Goal: Task Accomplishment & Management: Complete application form

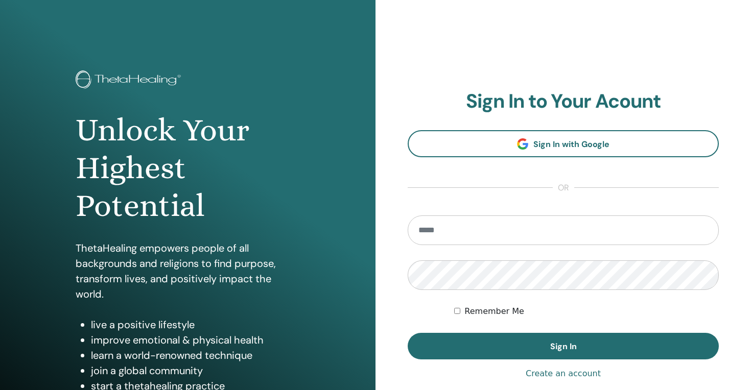
type input "**********"
click at [563, 346] on button "Sign In" at bounding box center [562, 346] width 311 height 27
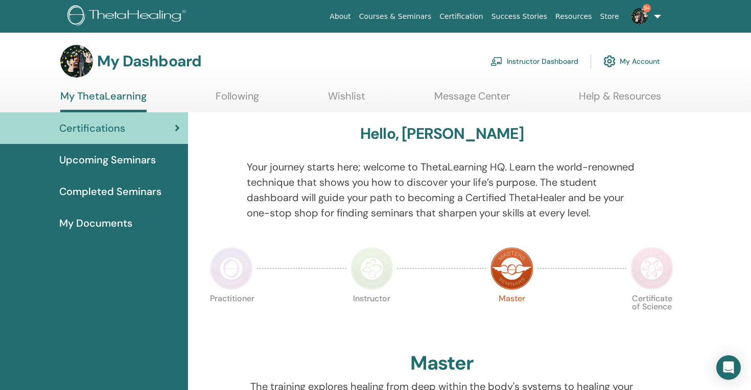
click at [550, 63] on link "Instructor Dashboard" at bounding box center [534, 61] width 88 height 22
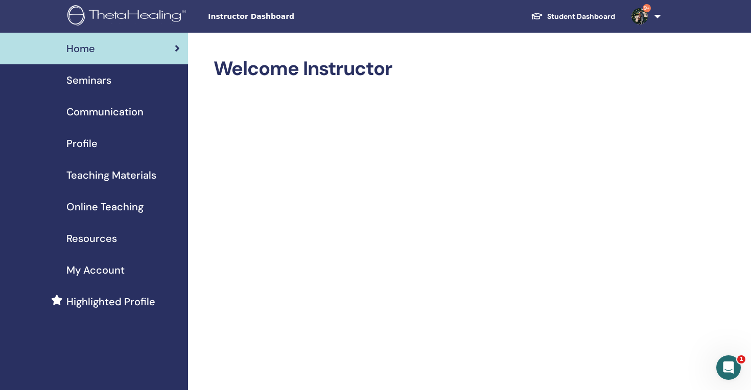
click at [90, 83] on span "Seminars" at bounding box center [88, 80] width 45 height 15
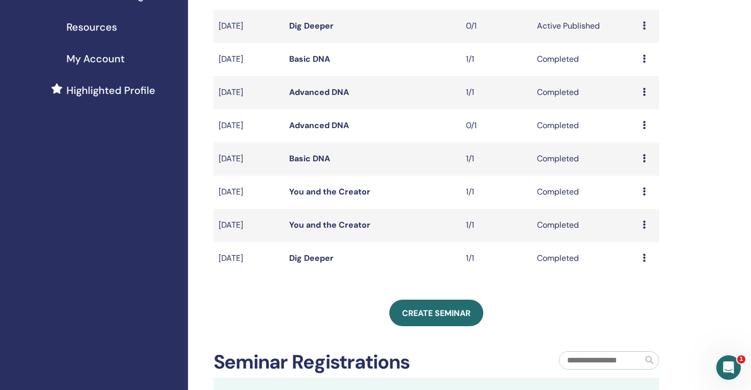
scroll to position [213, 0]
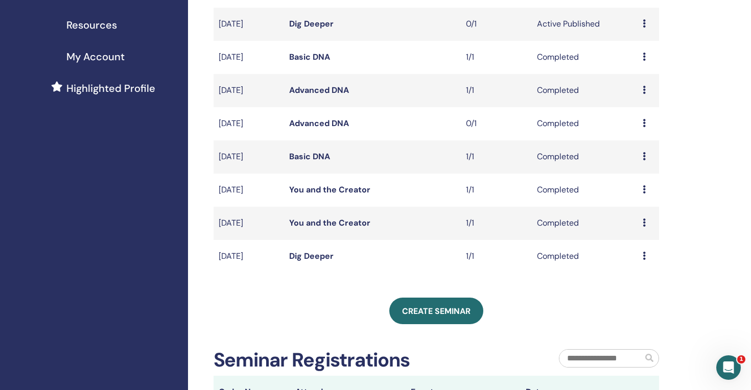
click at [430, 324] on div "My Seminars You can customize the filter to explore upcoming seminars beyond th…" at bounding box center [436, 143] width 446 height 598
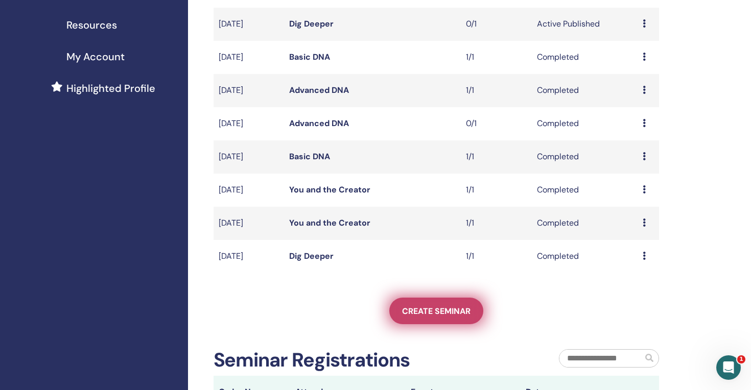
click at [429, 315] on span "Create seminar" at bounding box center [436, 311] width 68 height 11
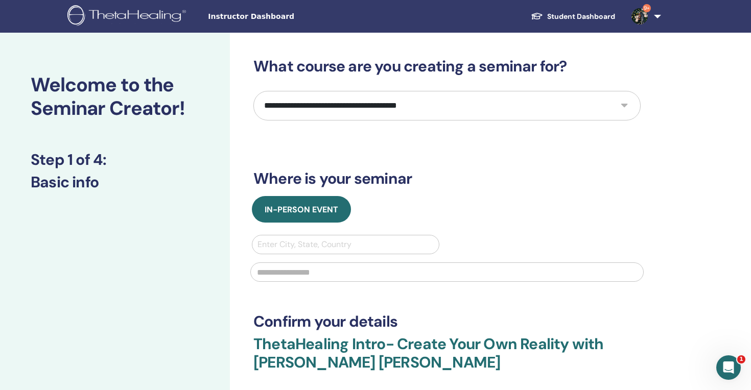
click at [382, 92] on select "**********" at bounding box center [446, 106] width 387 height 30
select select "*"
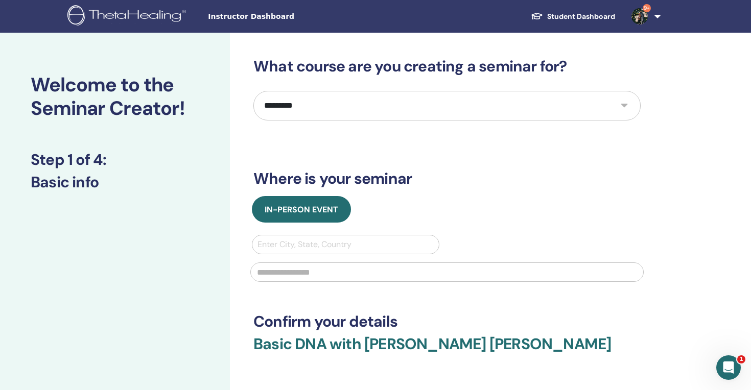
click at [332, 245] on div "Enter City, State, Country" at bounding box center [345, 244] width 176 height 12
type input "****"
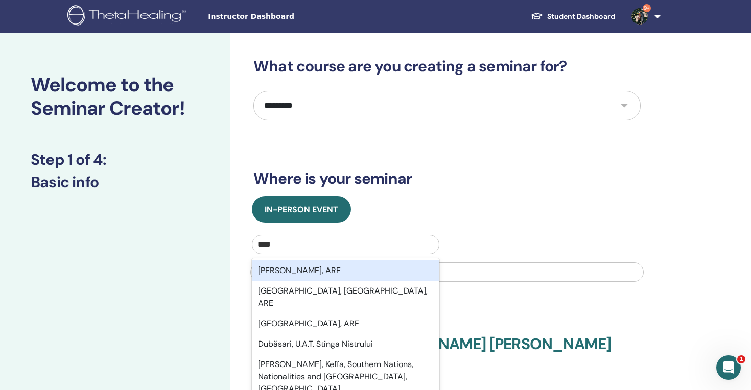
click at [326, 271] on div "Dubay, ARE" at bounding box center [345, 270] width 187 height 20
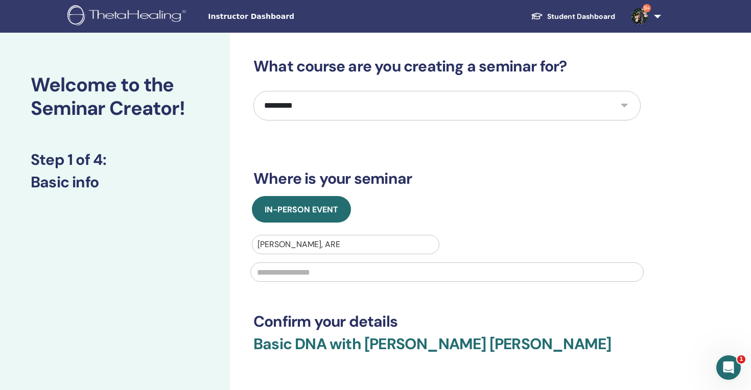
click at [334, 246] on div at bounding box center [345, 244] width 176 height 14
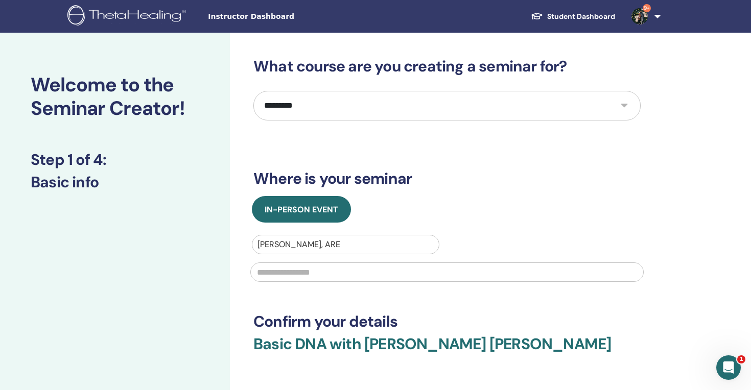
click at [334, 246] on div at bounding box center [345, 244] width 176 height 14
click at [361, 237] on div "Dubay, ARE" at bounding box center [345, 244] width 186 height 18
type input "*****"
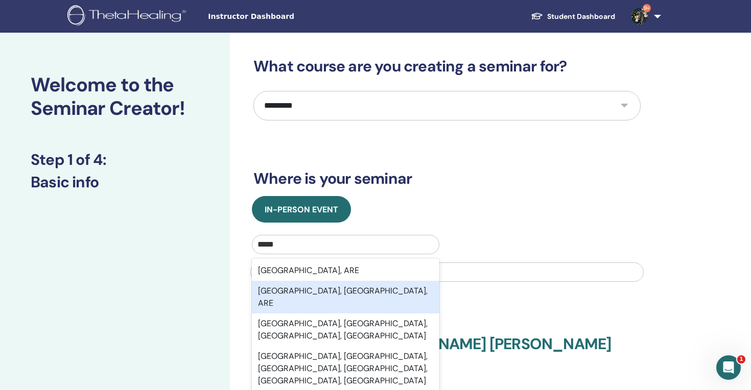
click at [315, 289] on div "Dubai International Airport, Dubai, ARE" at bounding box center [345, 297] width 187 height 33
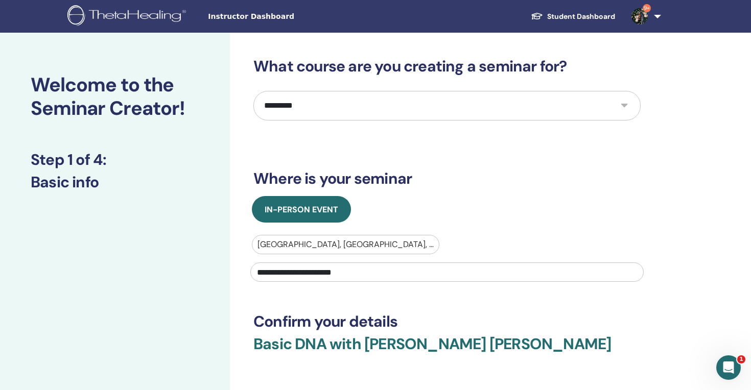
type input "**********"
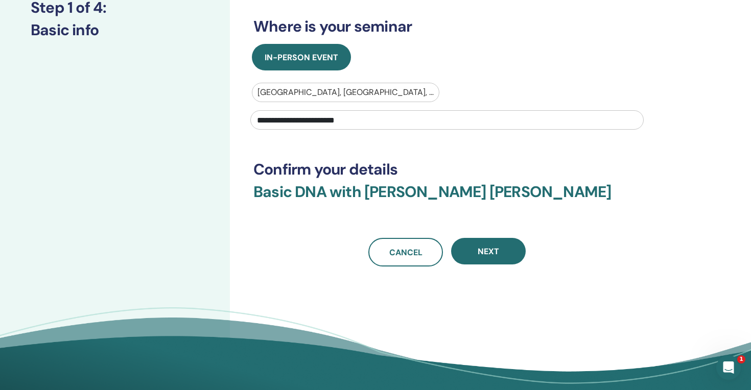
scroll to position [156, 0]
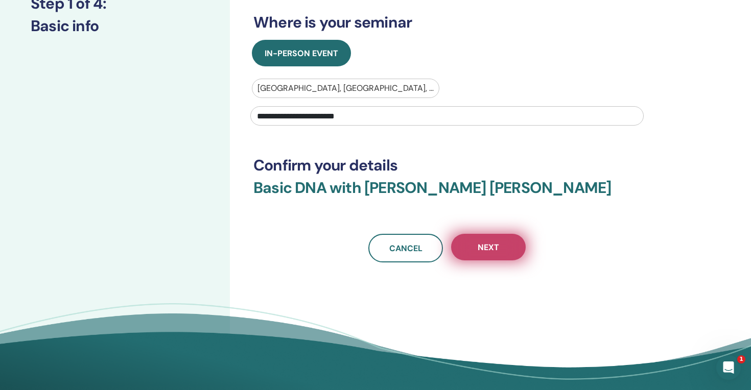
click at [503, 245] on button "Next" at bounding box center [488, 247] width 75 height 27
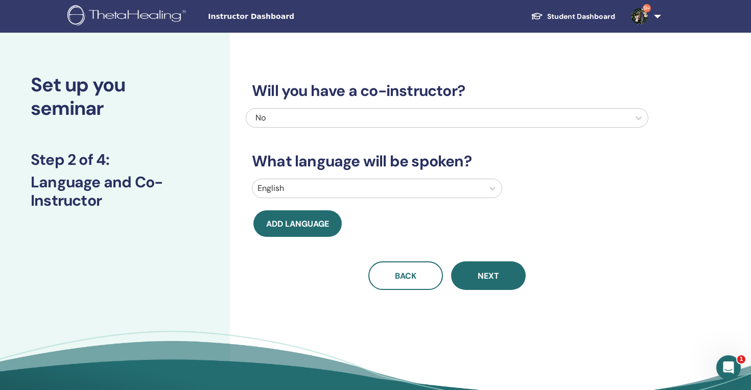
scroll to position [0, 0]
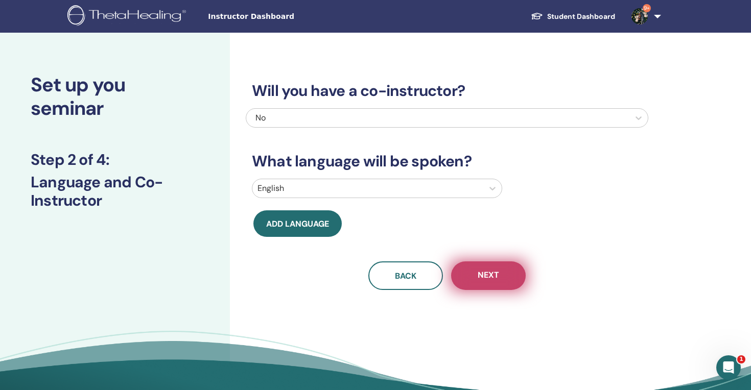
click at [501, 277] on button "Next" at bounding box center [488, 275] width 75 height 29
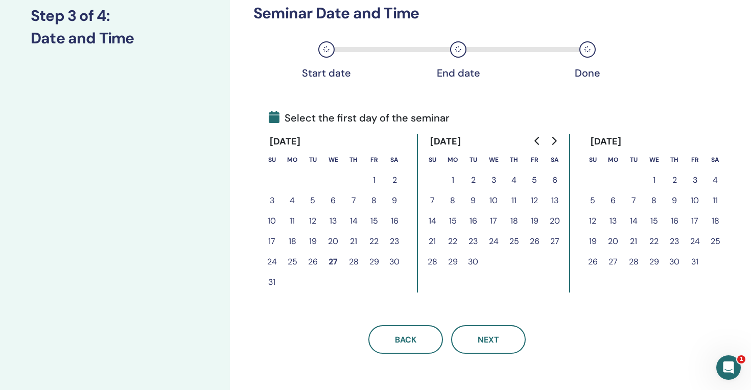
scroll to position [145, 0]
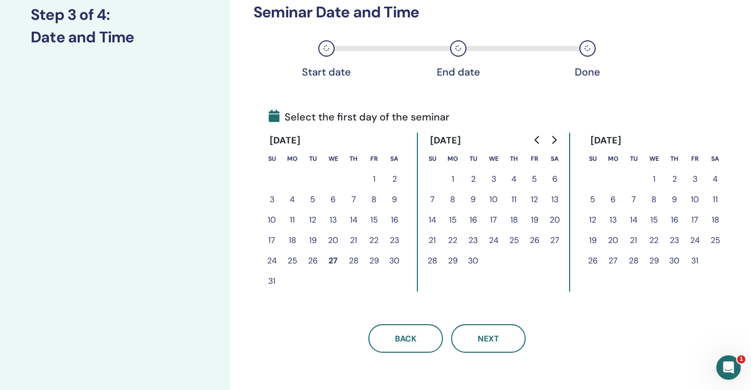
click at [315, 263] on button "26" at bounding box center [312, 261] width 20 height 20
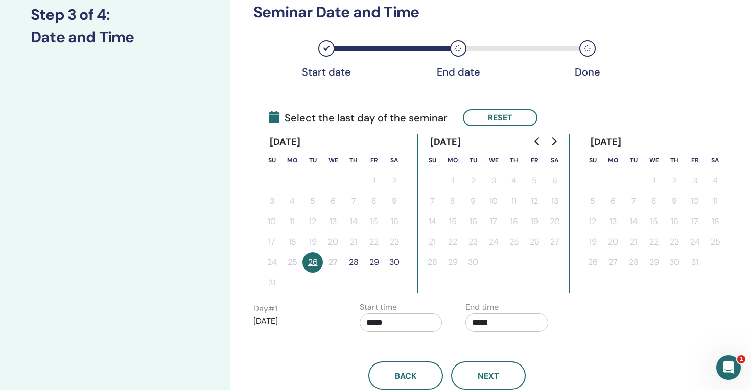
click at [353, 263] on button "28" at bounding box center [353, 262] width 20 height 20
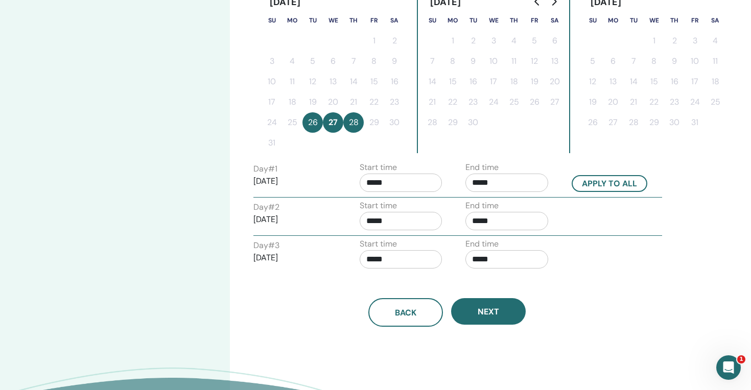
scroll to position [290, 0]
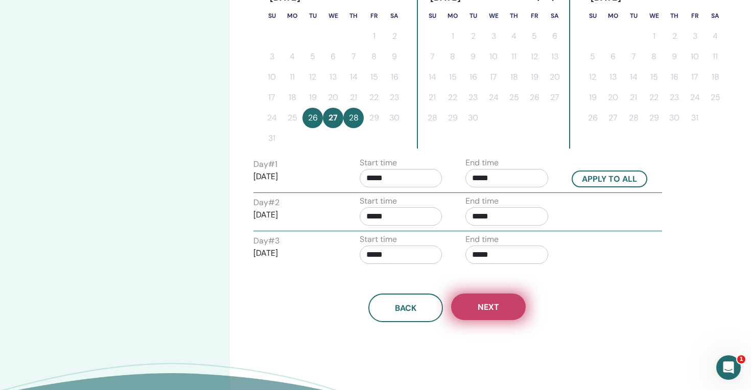
click at [495, 305] on span "Next" at bounding box center [487, 307] width 21 height 11
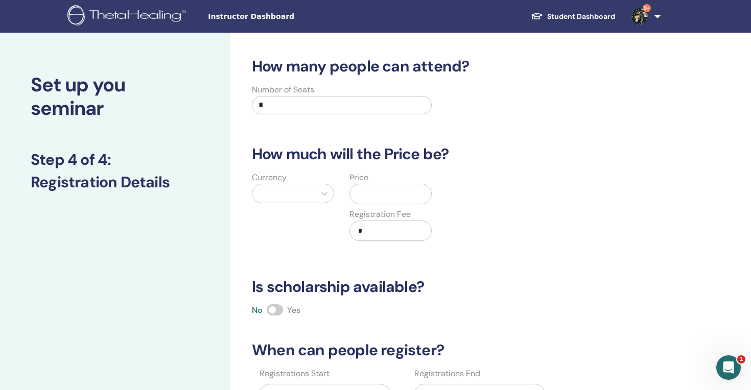
scroll to position [0, 0]
click at [312, 197] on div at bounding box center [283, 193] width 63 height 18
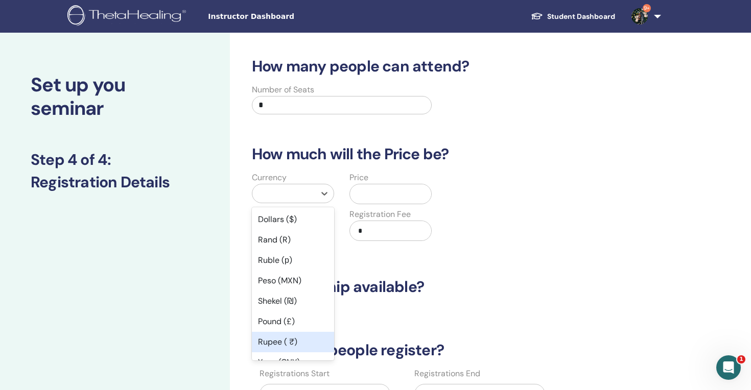
click at [280, 343] on div "Rupee ( ₹)" at bounding box center [293, 342] width 82 height 20
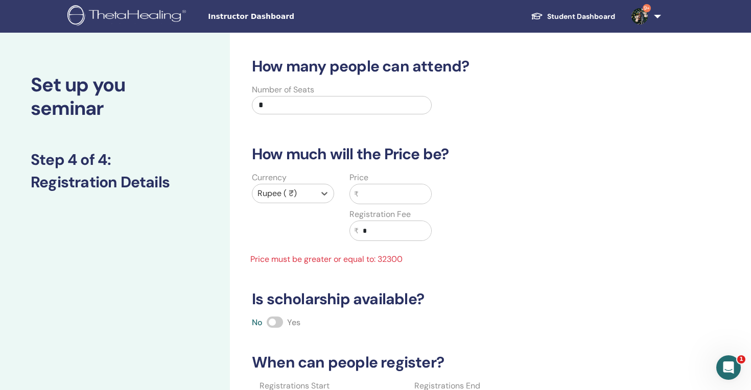
click at [406, 191] on input "text" at bounding box center [394, 193] width 73 height 19
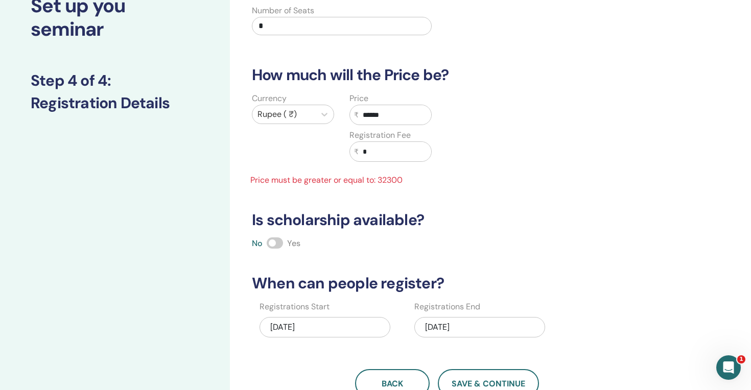
scroll to position [81, 0]
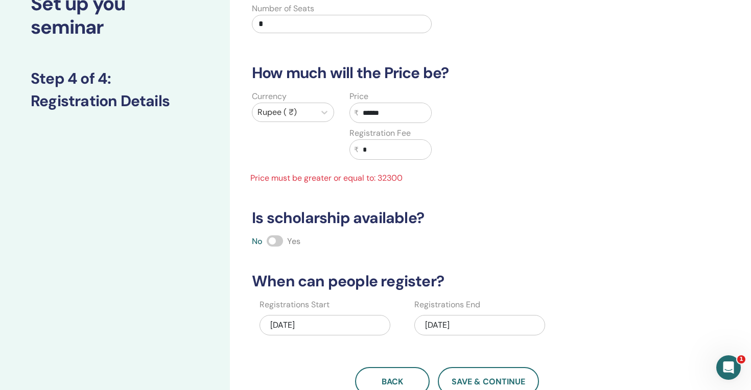
click at [507, 232] on div "How many people can attend? Number of Seats * How much will the Price be? Curre…" at bounding box center [447, 186] width 402 height 420
click at [418, 175] on span "Price must be greater or equal to: 32300" at bounding box center [341, 178] width 195 height 12
click at [371, 117] on input "******" at bounding box center [394, 112] width 73 height 19
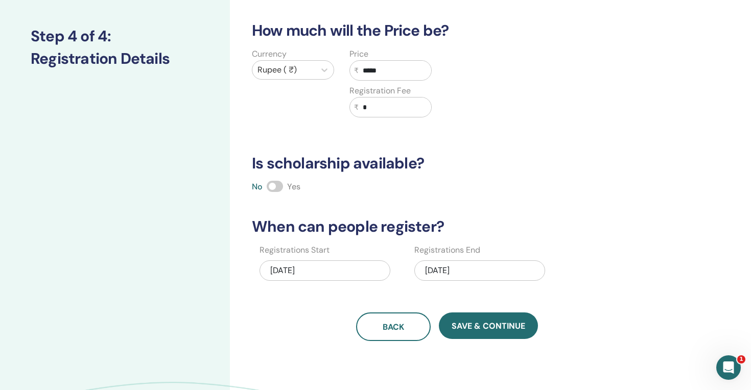
scroll to position [125, 0]
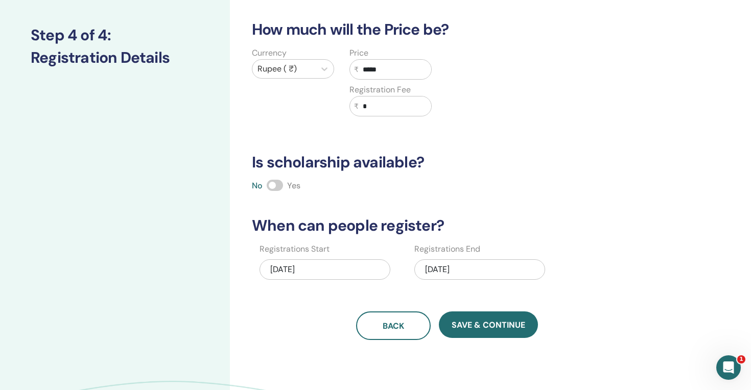
type input "*****"
click at [334, 271] on div "08/27/2025" at bounding box center [324, 269] width 131 height 20
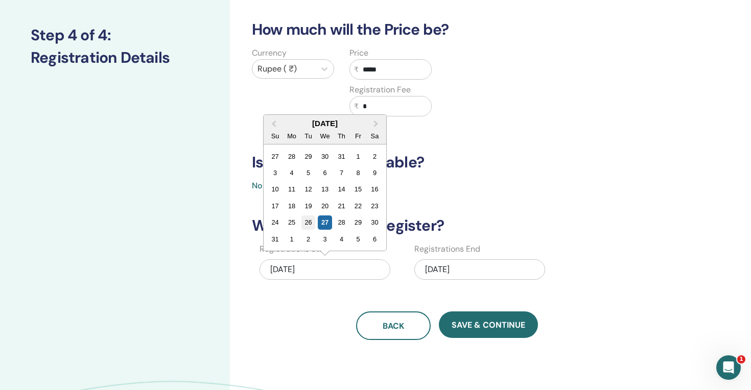
click at [312, 221] on div "26" at bounding box center [308, 222] width 14 height 14
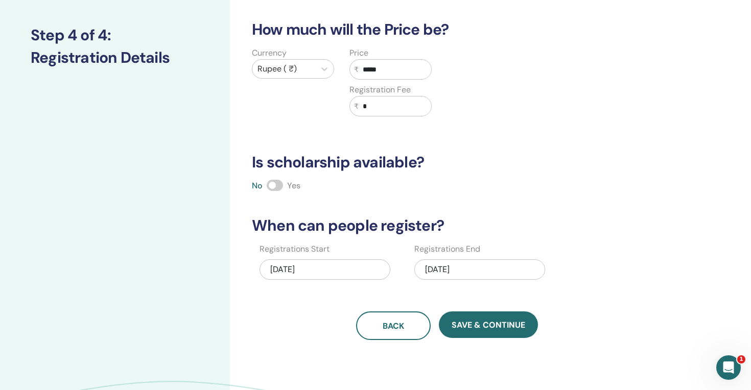
click at [434, 272] on div "08/28/2025" at bounding box center [479, 269] width 131 height 20
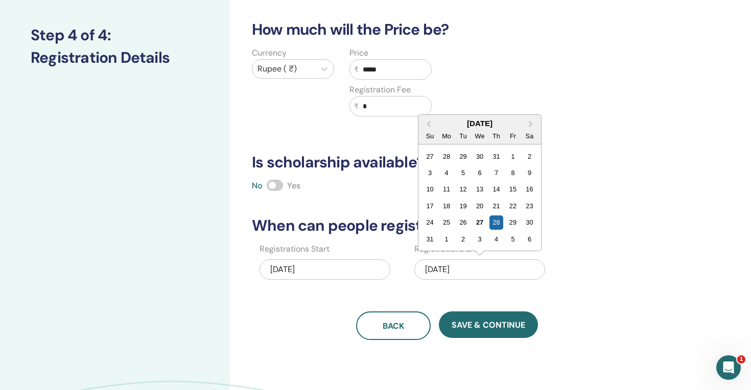
click at [618, 239] on div "How many people can attend? Number of Seats * How much will the Price be? Curre…" at bounding box center [447, 136] width 402 height 407
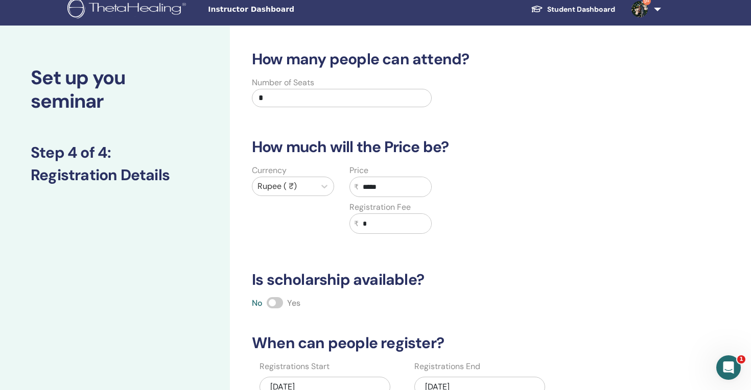
scroll to position [113, 0]
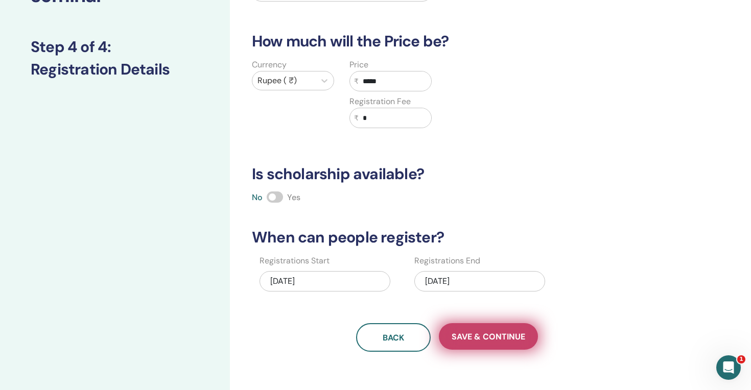
click at [503, 331] on span "Save & Continue" at bounding box center [488, 336] width 74 height 11
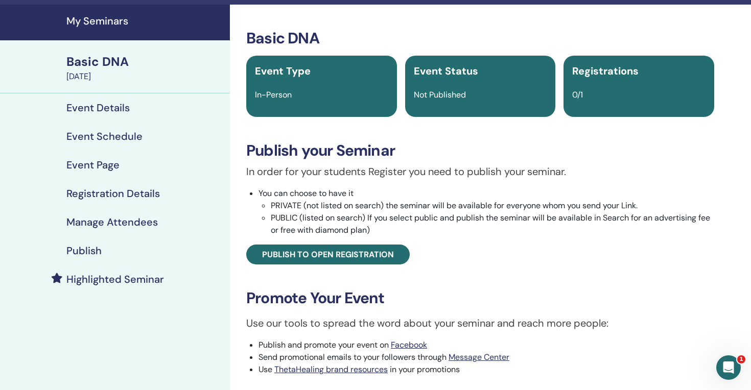
scroll to position [29, 0]
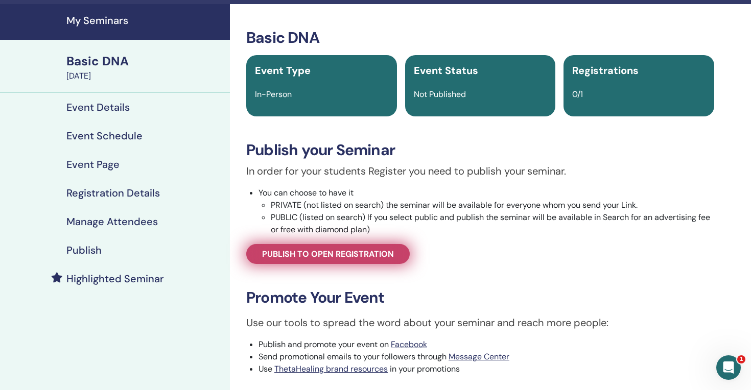
click at [372, 253] on span "Publish to open registration" at bounding box center [328, 254] width 132 height 11
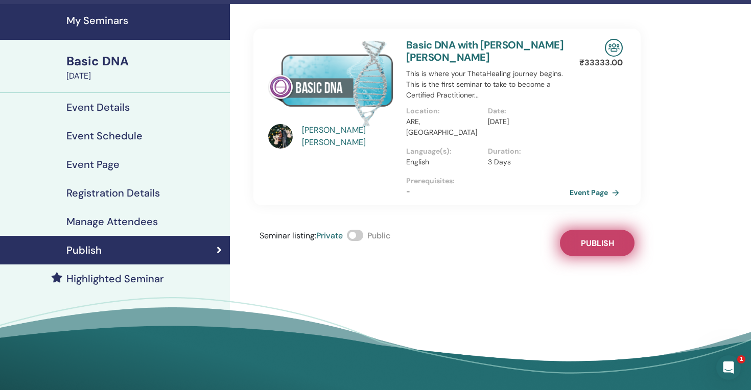
click at [608, 238] on span "Publish" at bounding box center [597, 243] width 33 height 11
click at [605, 195] on link "Event Page" at bounding box center [598, 192] width 54 height 15
